Goal: Transaction & Acquisition: Purchase product/service

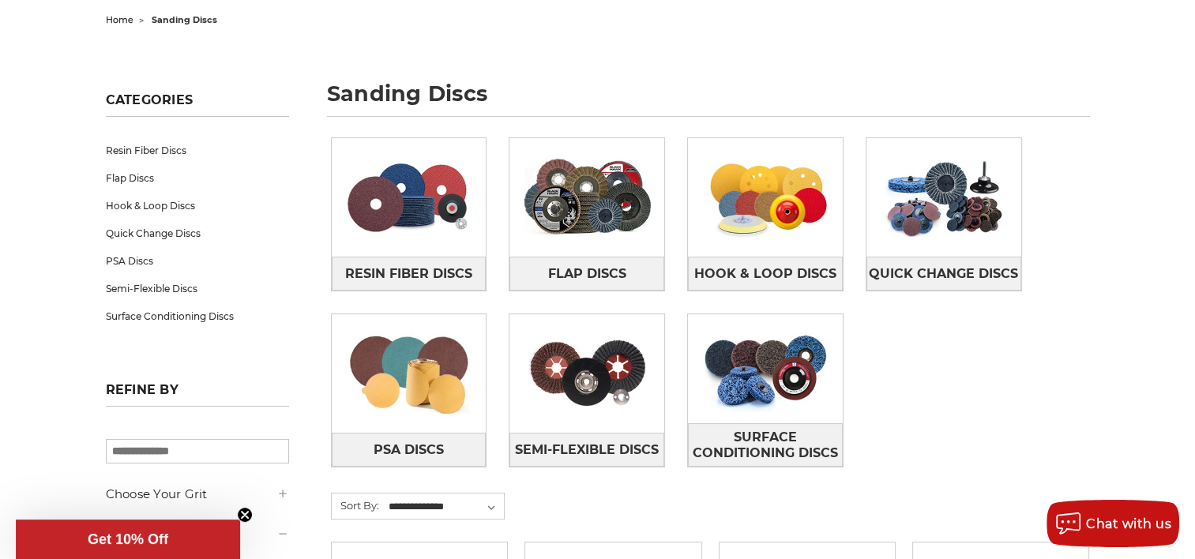
scroll to position [205, 0]
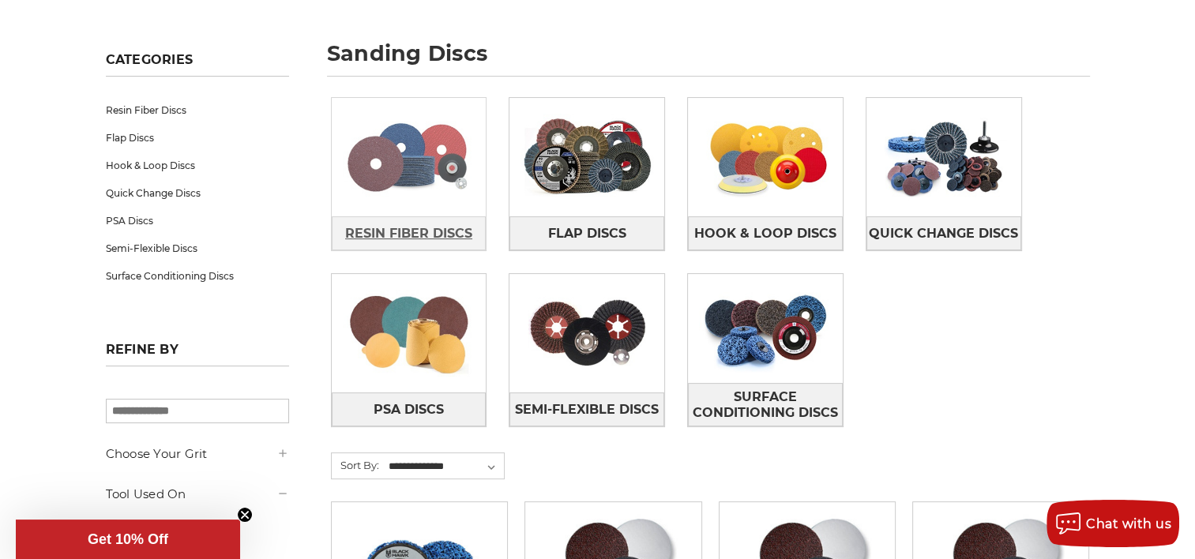
click at [397, 229] on span "Resin Fiber Discs" at bounding box center [408, 233] width 127 height 27
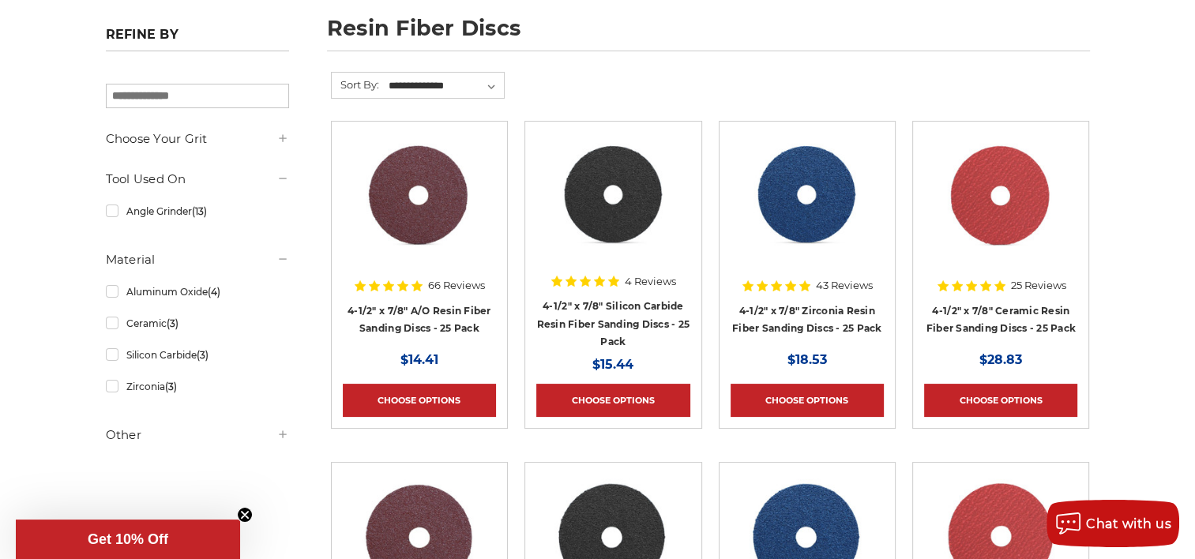
scroll to position [267, 0]
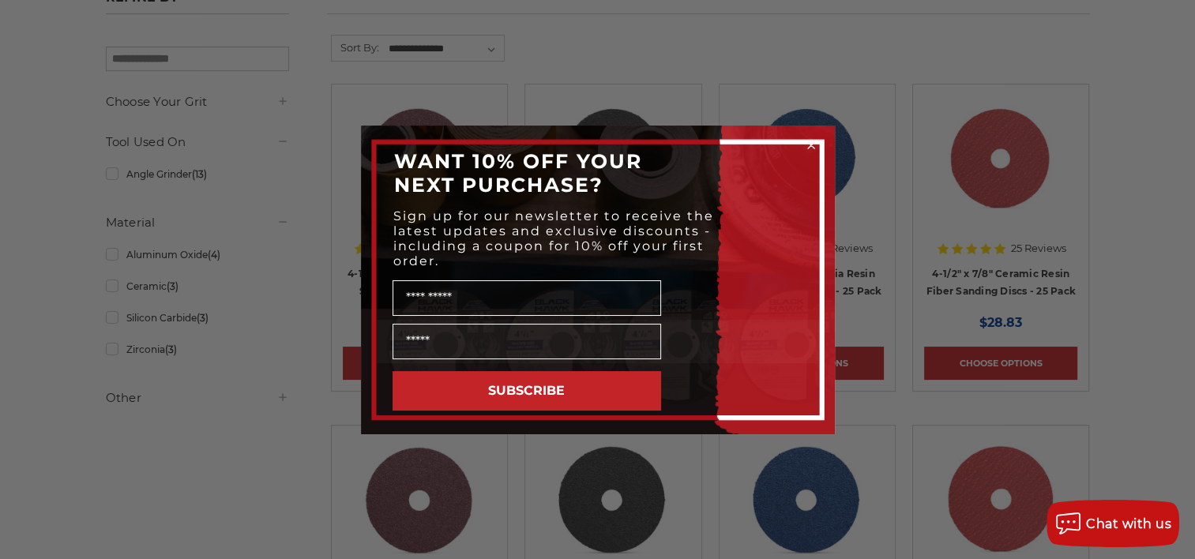
click at [806, 148] on circle "Close dialog" at bounding box center [810, 144] width 15 height 15
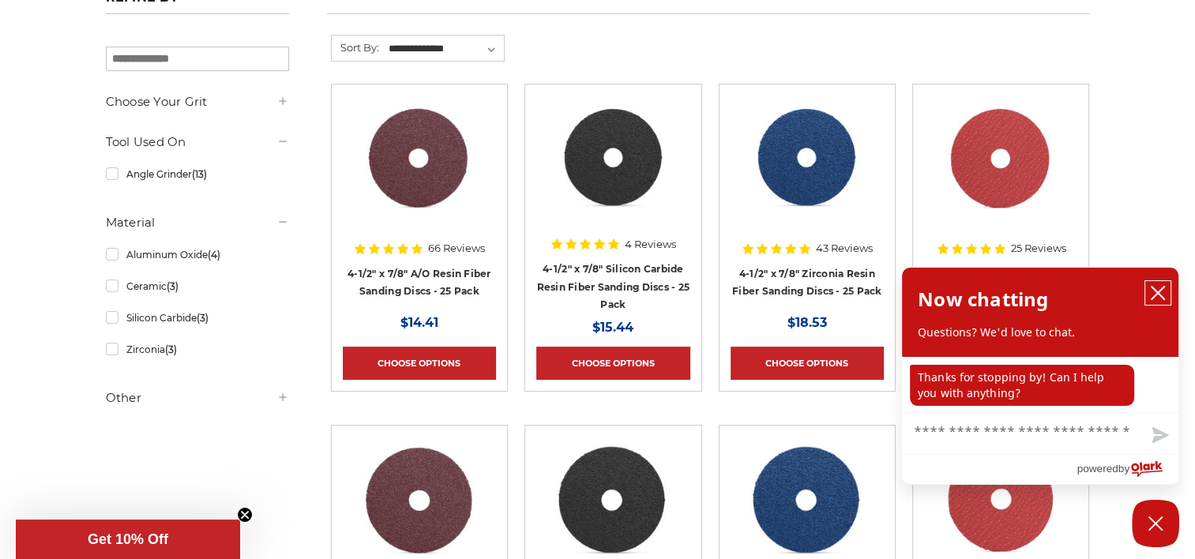
click at [1155, 291] on icon "close chatbox" at bounding box center [1157, 293] width 13 height 13
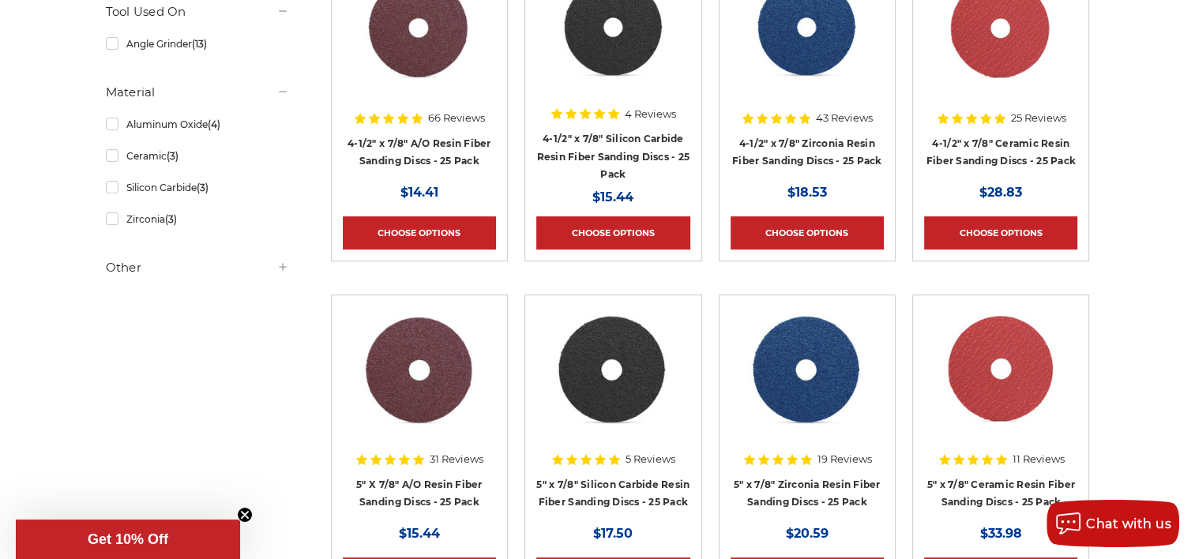
scroll to position [394, 0]
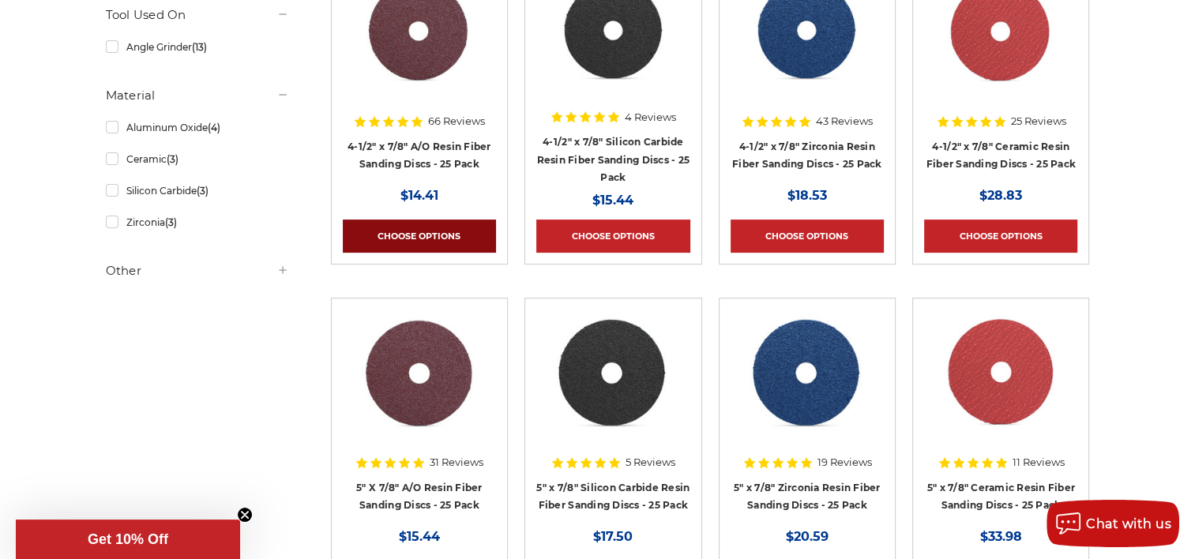
click at [466, 230] on link "Choose Options" at bounding box center [419, 236] width 153 height 33
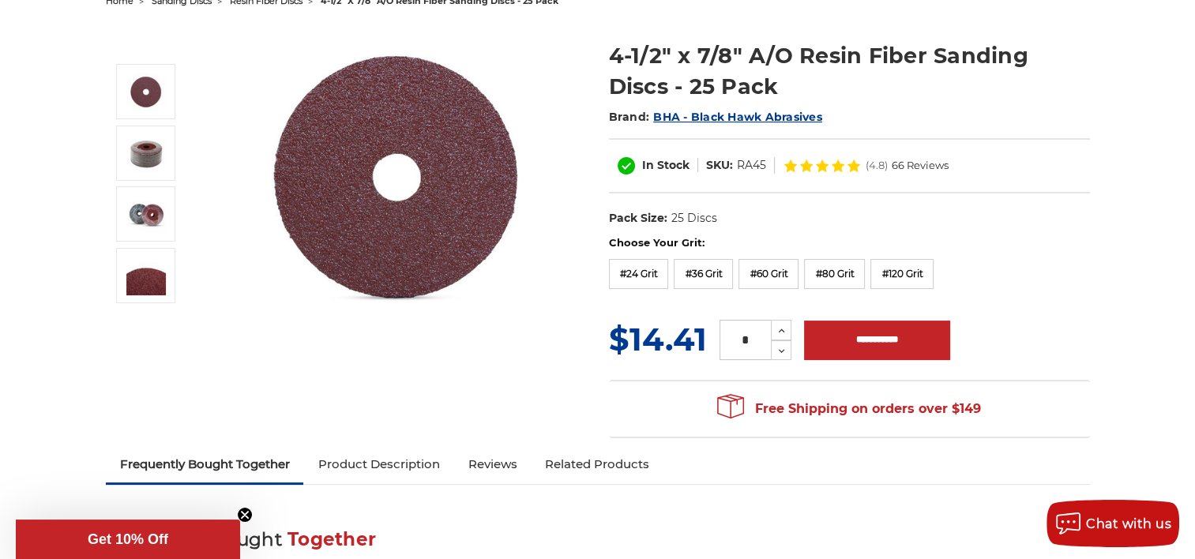
scroll to position [182, 0]
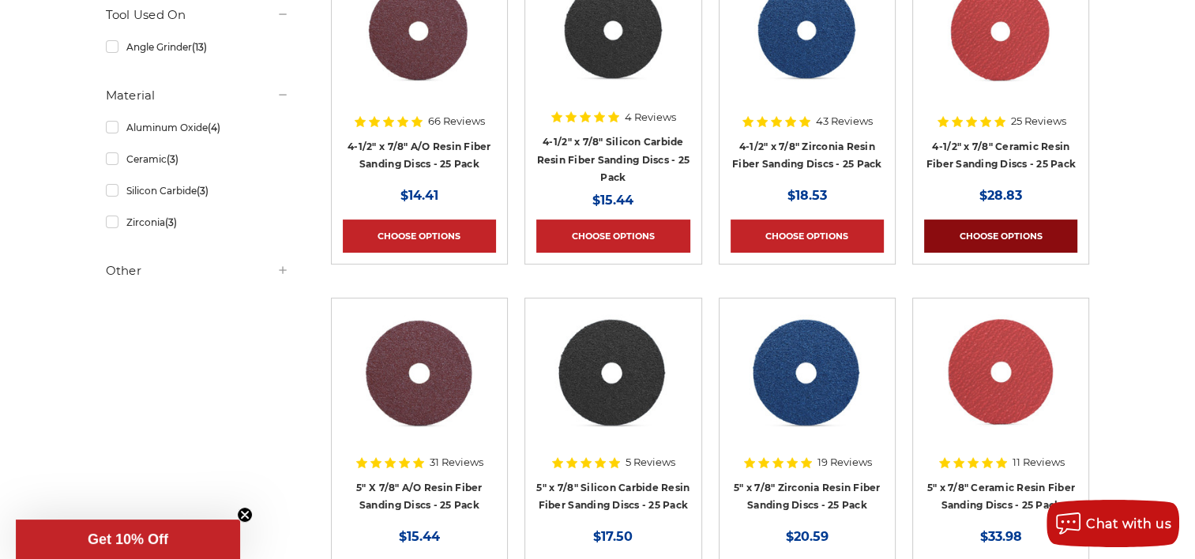
click at [965, 235] on link "Choose Options" at bounding box center [1000, 236] width 153 height 33
